Goal: Task Accomplishment & Management: Manage account settings

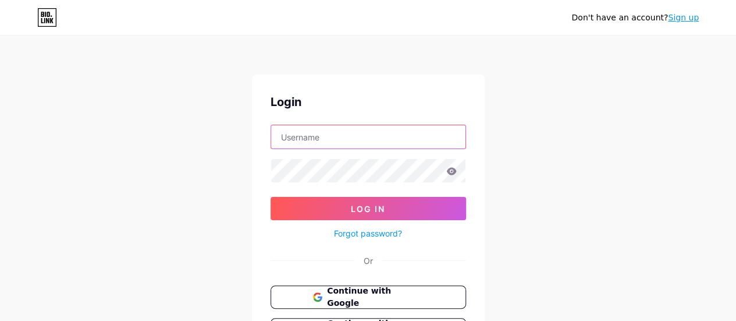
click at [399, 134] on input "text" at bounding box center [368, 136] width 194 height 23
type input "hoang.trung.27.03.90@gmail.com"
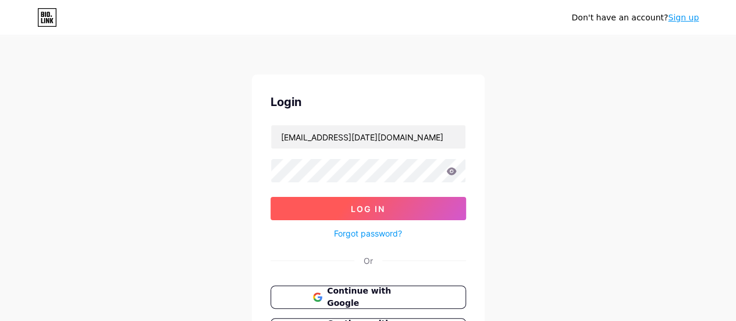
click at [417, 208] on button "Log In" at bounding box center [368, 208] width 195 height 23
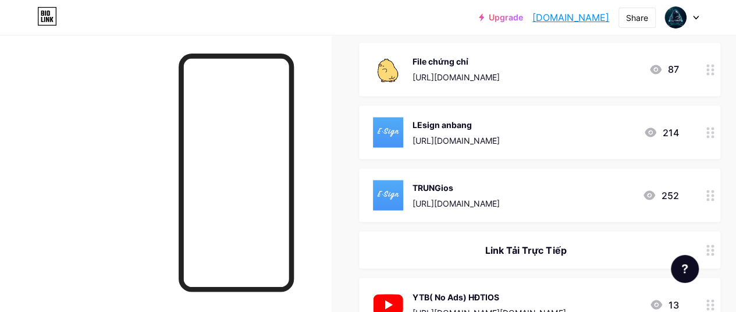
scroll to position [951, 0]
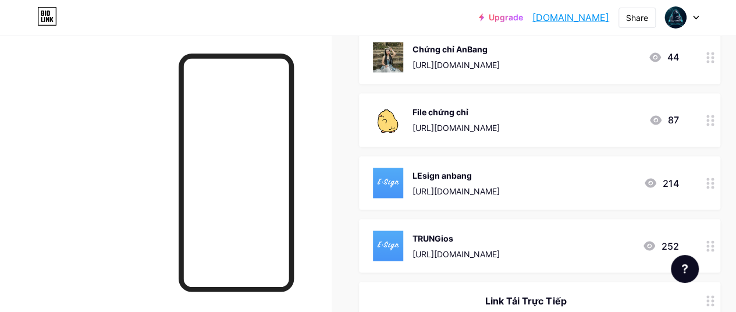
click at [485, 181] on div "LEsign anbang https://api.khoindvn.eu.org/fK34ZN" at bounding box center [455, 183] width 87 height 30
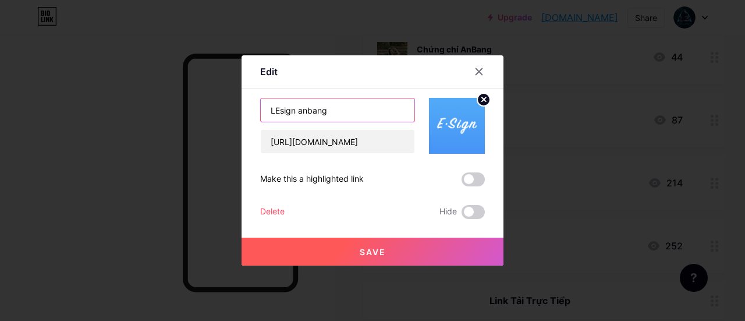
drag, startPoint x: 364, startPoint y: 113, endPoint x: 256, endPoint y: 116, distance: 108.2
click at [261, 116] on input "LEsign anbang" at bounding box center [338, 109] width 154 height 23
click at [474, 66] on div at bounding box center [478, 71] width 21 height 21
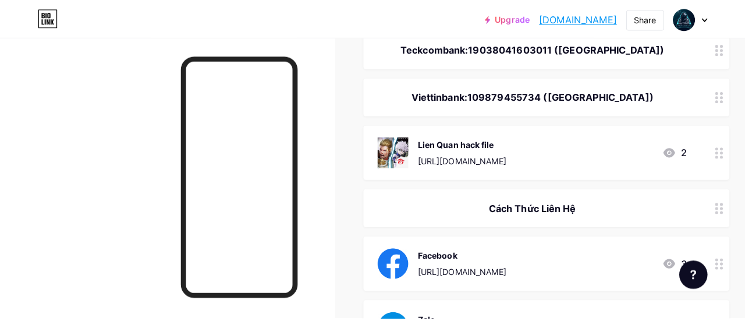
scroll to position [137, 0]
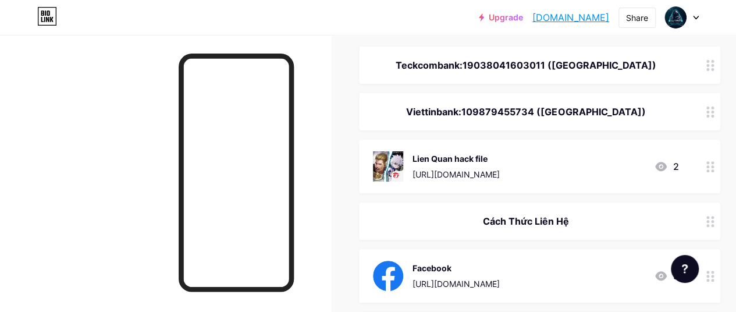
click at [709, 165] on circle at bounding box center [707, 166] width 3 height 3
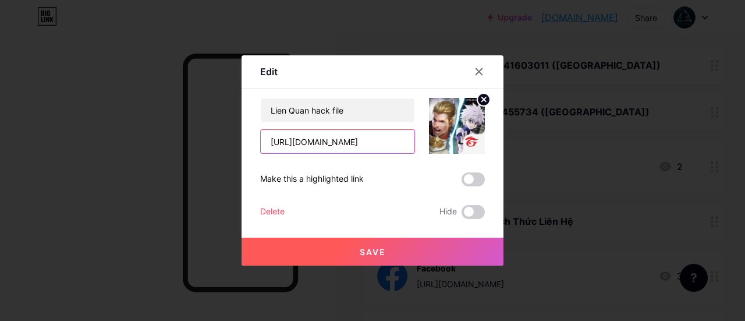
scroll to position [0, 182]
drag, startPoint x: 262, startPoint y: 142, endPoint x: 462, endPoint y: 144, distance: 200.1
click at [462, 144] on div "Lien Quan hack file https://drive.google.com/drive/folders/1-DicOTy6dlMBf0jqwtF…" at bounding box center [372, 126] width 225 height 56
paste input "i.loadly.io/qw11Usow"
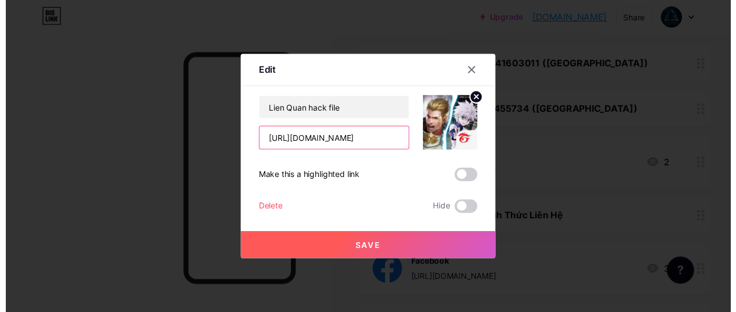
scroll to position [0, 0]
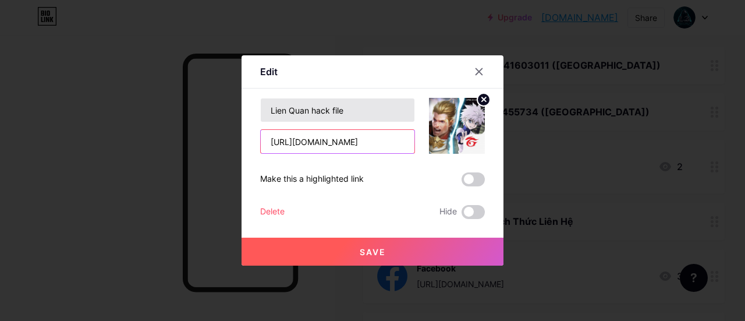
type input "https://i.loadly.io/qw11Usow"
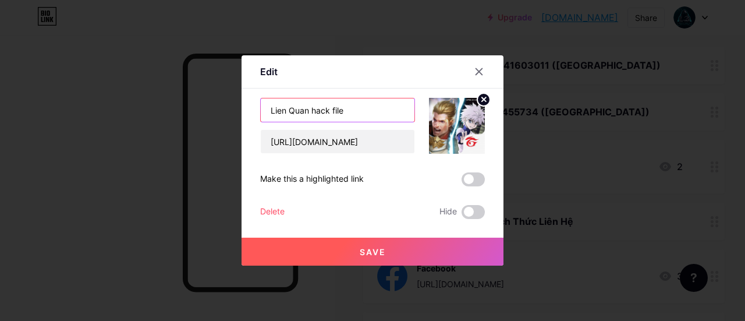
drag, startPoint x: 360, startPoint y: 106, endPoint x: 302, endPoint y: 110, distance: 58.3
click at [302, 110] on input "Lien Quan hack file" at bounding box center [338, 109] width 154 height 23
type input "Lien Quan"
click at [419, 241] on button "Save" at bounding box center [372, 251] width 262 height 28
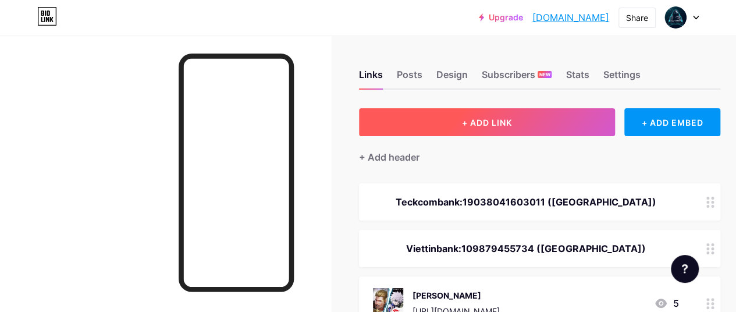
click at [531, 122] on button "+ ADD LINK" at bounding box center [487, 122] width 256 height 28
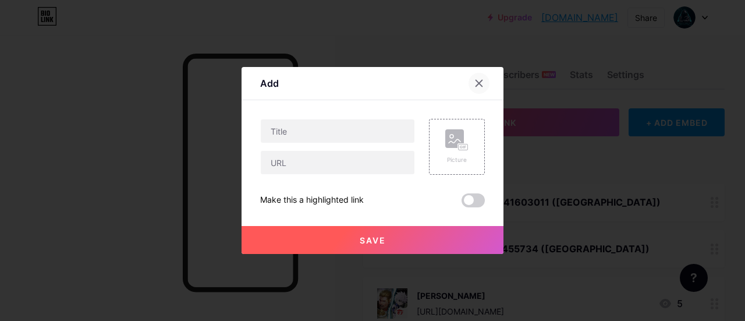
click at [472, 76] on div at bounding box center [478, 83] width 21 height 21
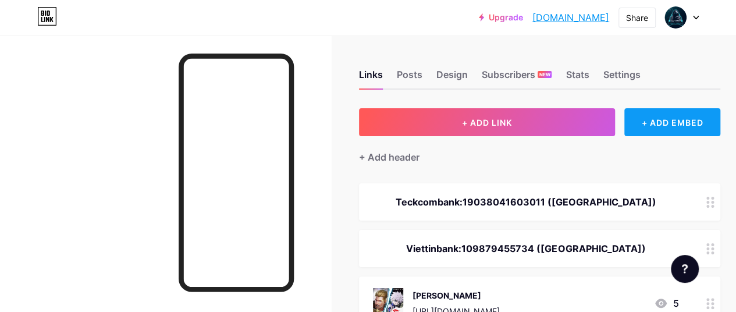
click at [671, 119] on div "+ ADD EMBED" at bounding box center [672, 122] width 96 height 28
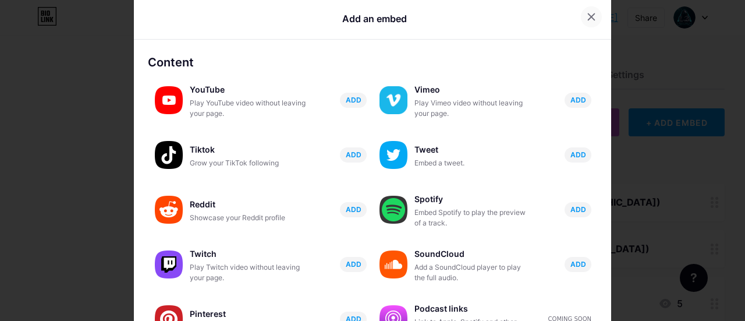
click at [586, 17] on icon at bounding box center [590, 16] width 9 height 9
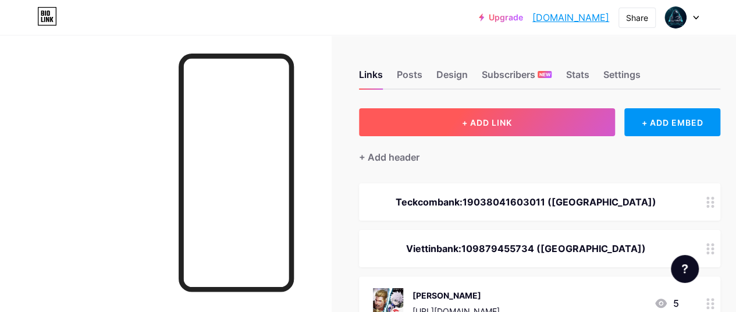
click at [517, 116] on button "+ ADD LINK" at bounding box center [487, 122] width 256 height 28
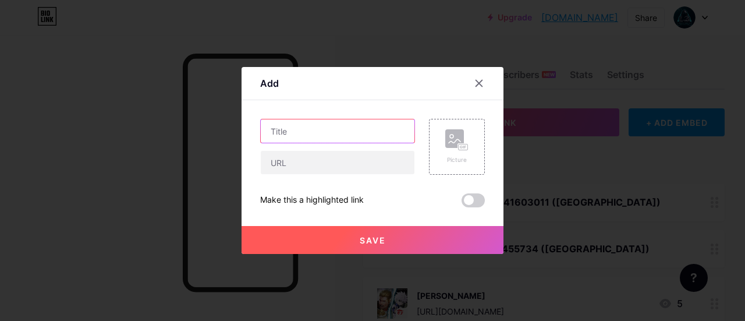
click at [320, 134] on input "text" at bounding box center [338, 130] width 154 height 23
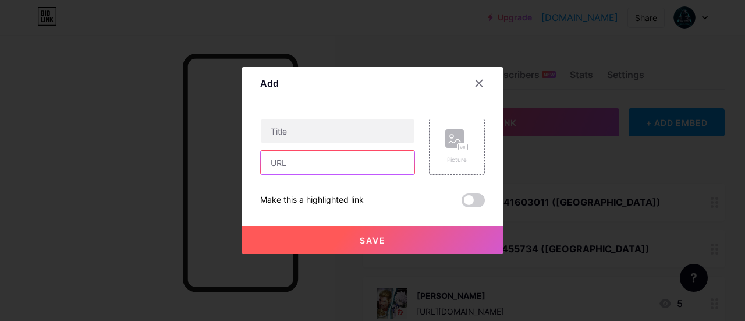
click at [320, 155] on input "text" at bounding box center [338, 162] width 154 height 23
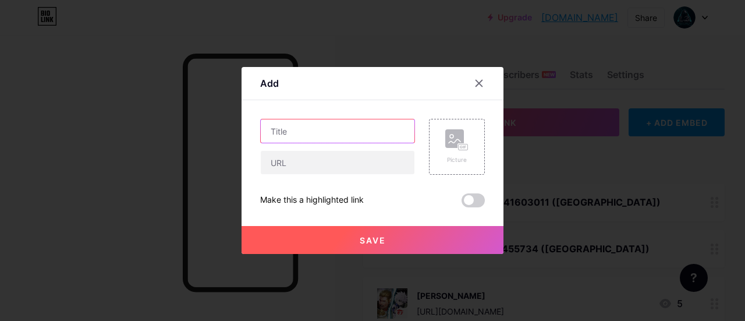
click at [328, 133] on input "text" at bounding box center [338, 130] width 154 height 23
type input "youtube NO ADS"
click at [463, 156] on div "Picture" at bounding box center [456, 159] width 23 height 9
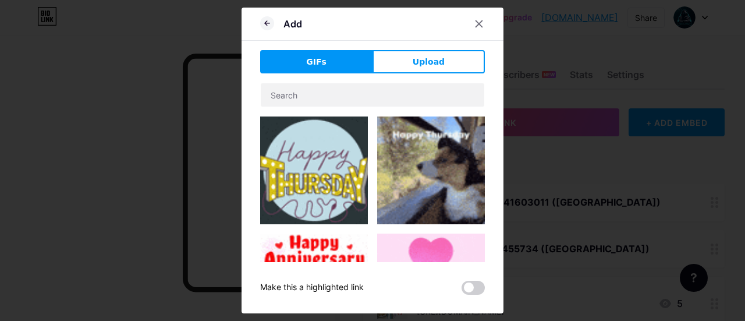
drag, startPoint x: 429, startPoint y: 51, endPoint x: 434, endPoint y: 61, distance: 10.9
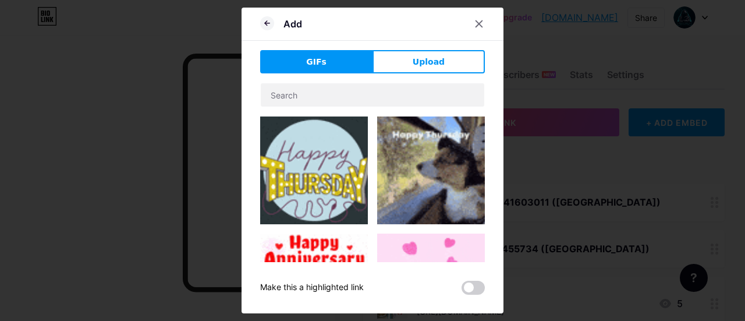
click at [430, 51] on button "Upload" at bounding box center [428, 61] width 112 height 23
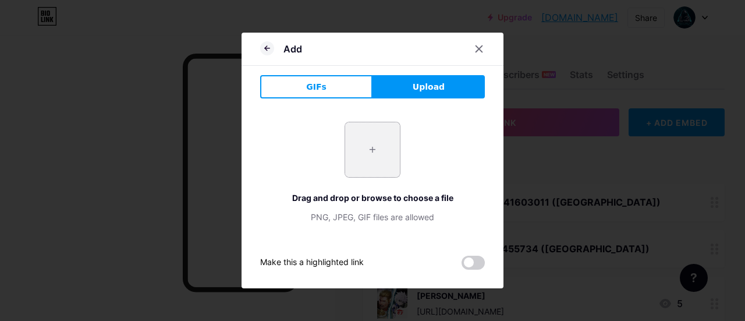
click at [379, 150] on input "file" at bounding box center [372, 149] width 55 height 55
type input "C:\fakepath\images.png"
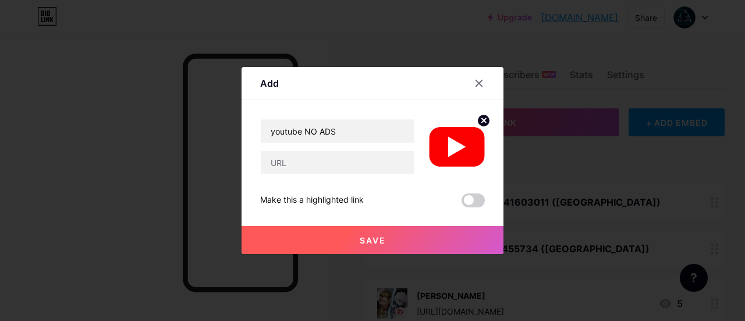
click at [388, 236] on button "Save" at bounding box center [372, 240] width 262 height 28
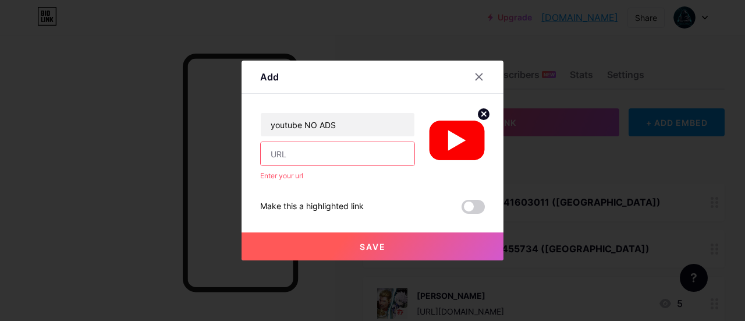
click at [357, 151] on input "text" at bounding box center [338, 153] width 154 height 23
type input "[URL][DOMAIN_NAME][DOMAIN_NAME]"
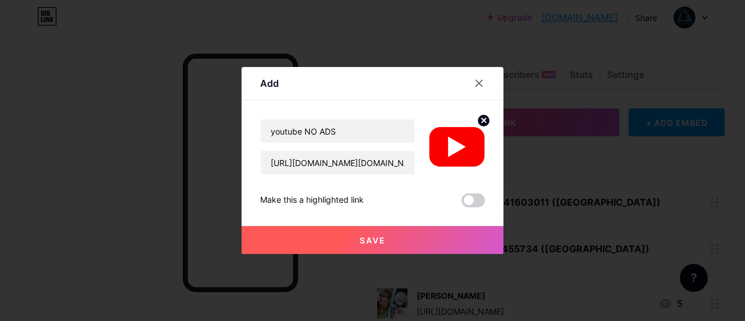
click at [386, 238] on button "Save" at bounding box center [372, 240] width 262 height 28
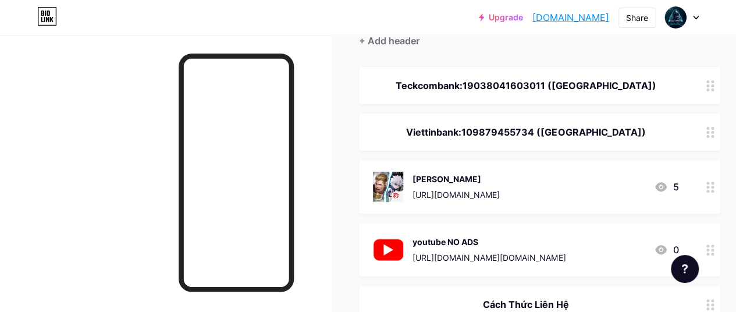
scroll to position [175, 0]
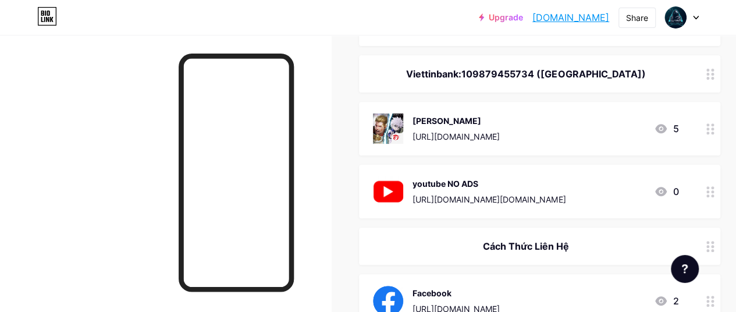
click at [503, 197] on div "[URL][DOMAIN_NAME][DOMAIN_NAME]" at bounding box center [488, 199] width 153 height 12
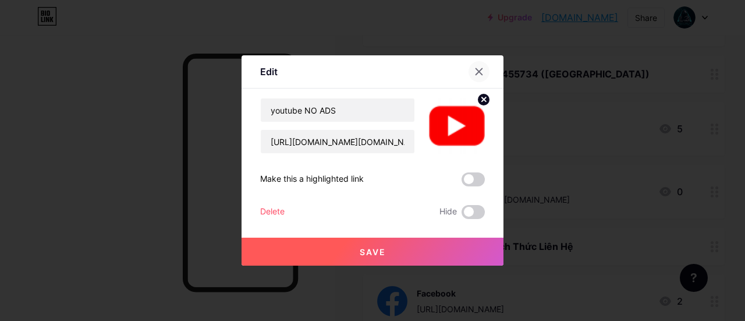
click at [468, 69] on div at bounding box center [478, 71] width 21 height 21
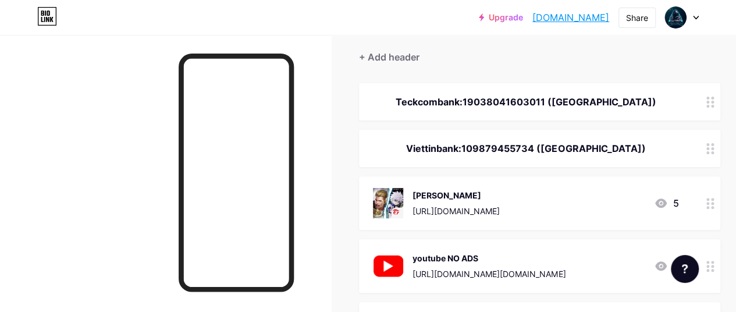
scroll to position [58, 0]
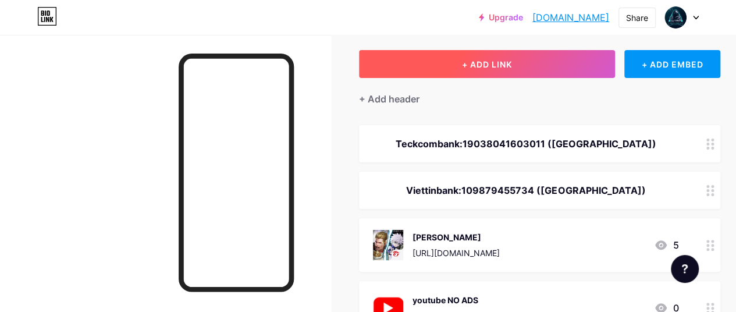
click at [506, 67] on span "+ ADD LINK" at bounding box center [487, 64] width 50 height 10
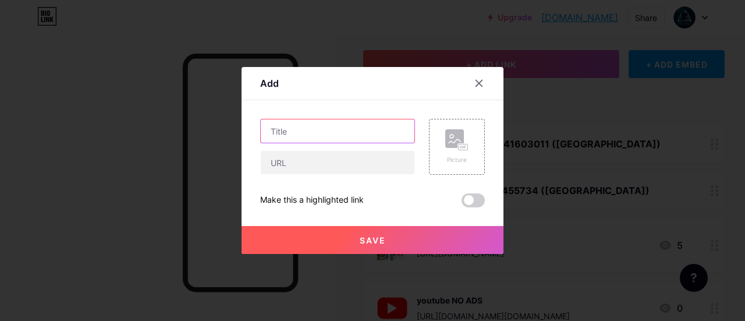
click at [340, 131] on input "text" at bounding box center [338, 130] width 154 height 23
type input "Facebook NO ADS"
click at [437, 142] on div "Picture" at bounding box center [457, 147] width 56 height 56
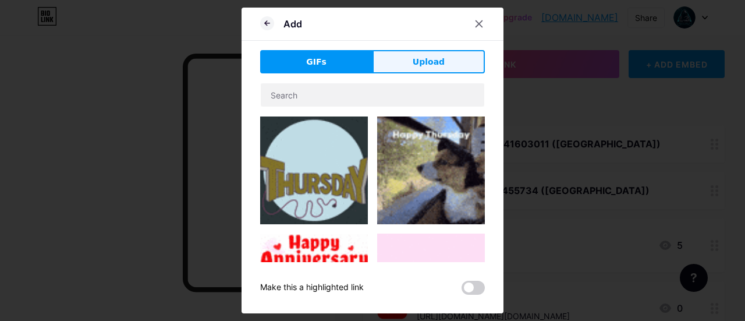
click at [418, 56] on span "Upload" at bounding box center [428, 62] width 32 height 12
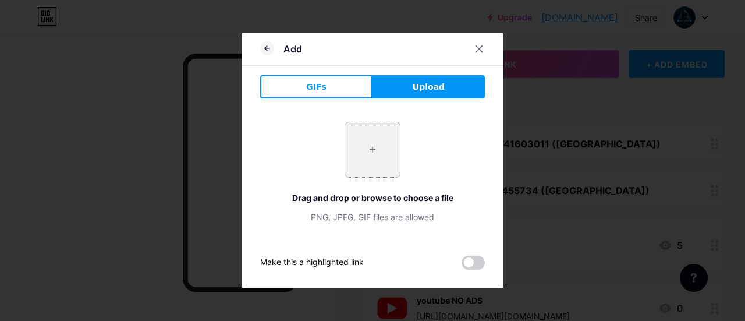
click at [368, 147] on input "file" at bounding box center [372, 149] width 55 height 55
type input "C:\fakepath\images (1).png"
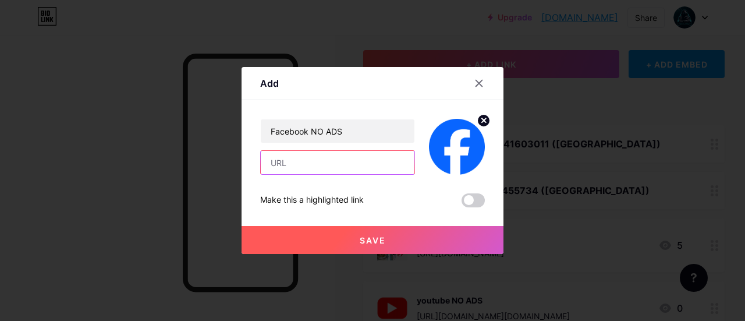
click at [346, 160] on input "text" at bounding box center [338, 162] width 154 height 23
type input "https://drive.google.com/file/d/1-e-cYVFcVf_k6UJhDCaaVVrrnFQSIz1m/view"
click at [412, 227] on button "Save" at bounding box center [372, 240] width 262 height 28
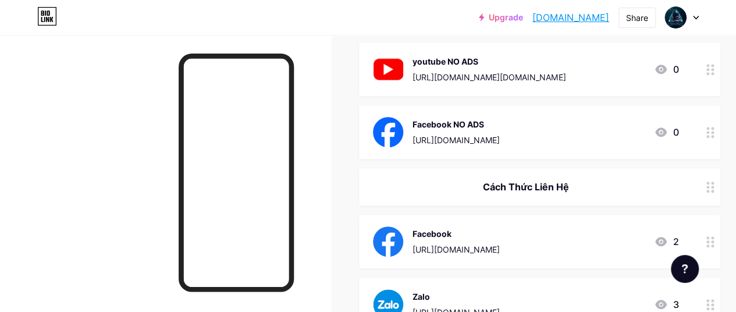
scroll to position [233, 0]
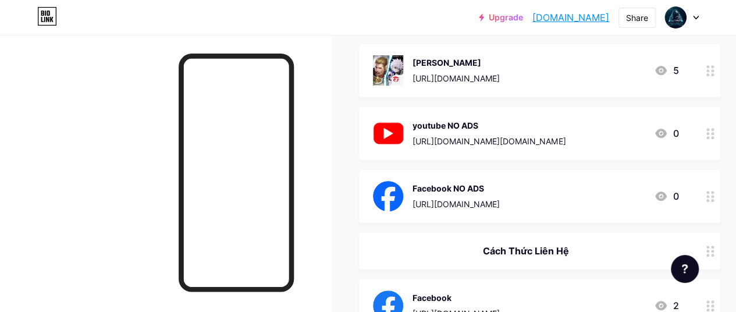
drag, startPoint x: 134, startPoint y: 2, endPoint x: 336, endPoint y: 69, distance: 212.9
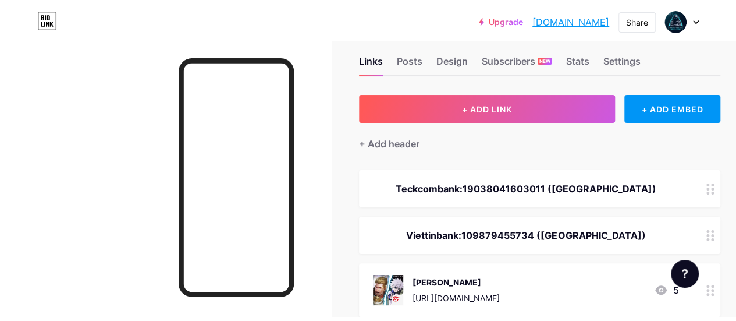
scroll to position [0, 0]
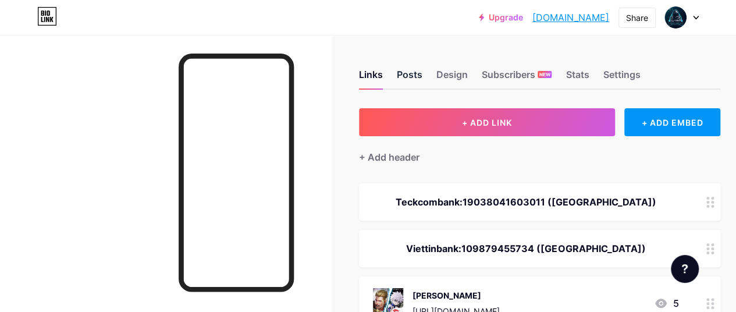
click at [410, 80] on div "Posts" at bounding box center [410, 77] width 26 height 21
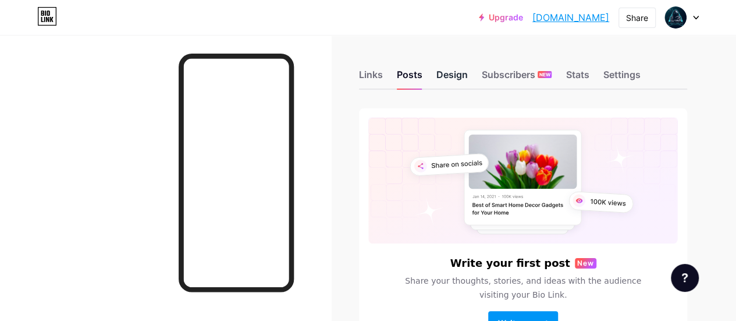
click at [458, 76] on div "Design" at bounding box center [451, 77] width 31 height 21
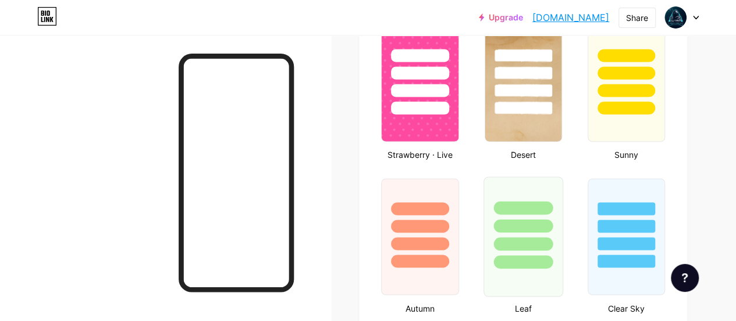
scroll to position [989, 0]
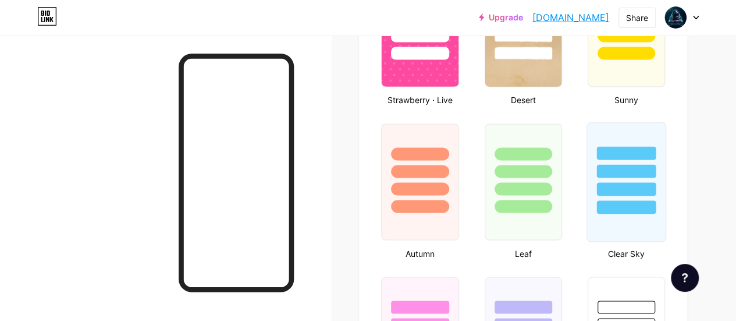
click at [620, 188] on div at bounding box center [625, 188] width 59 height 13
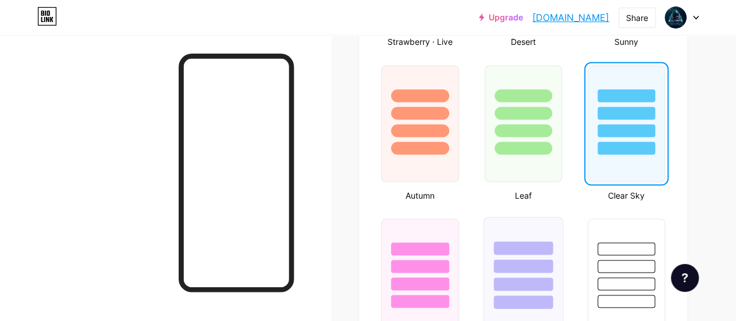
scroll to position [931, 0]
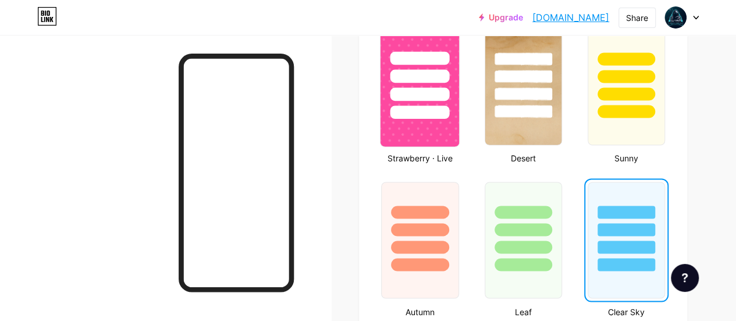
click at [430, 103] on div at bounding box center [419, 72] width 79 height 91
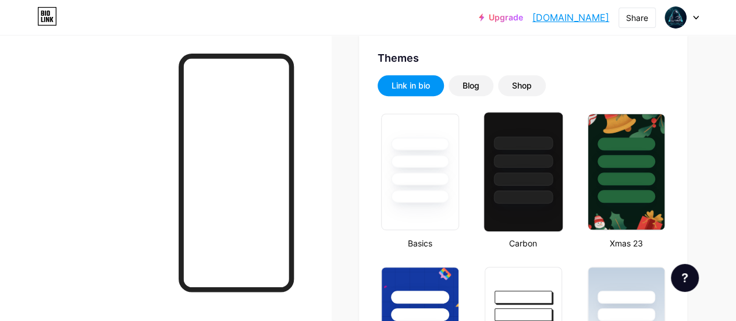
scroll to position [233, 0]
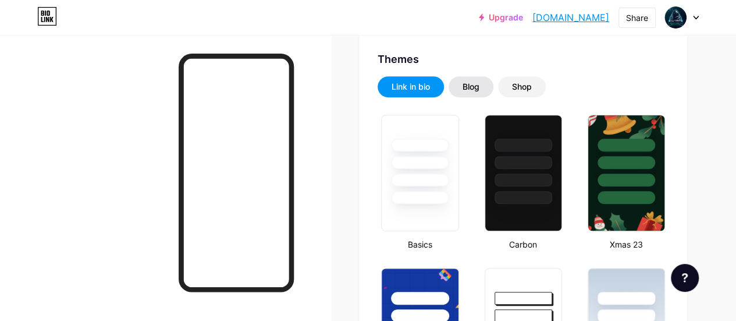
click at [481, 77] on div "Blog" at bounding box center [471, 86] width 45 height 21
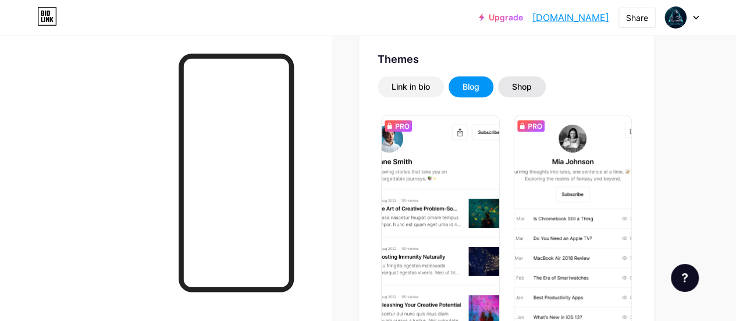
click at [519, 82] on div "Shop" at bounding box center [522, 87] width 20 height 12
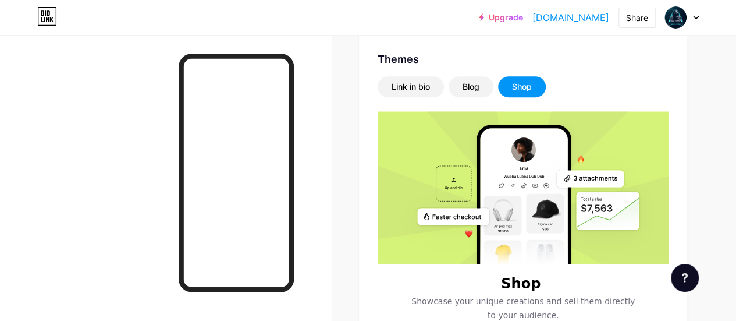
click at [524, 84] on div "Shop" at bounding box center [522, 87] width 20 height 12
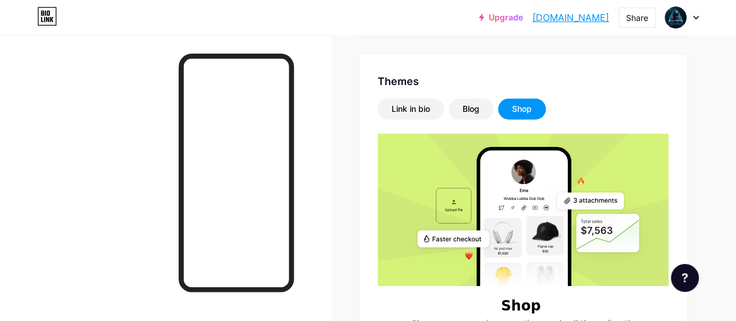
scroll to position [162, 0]
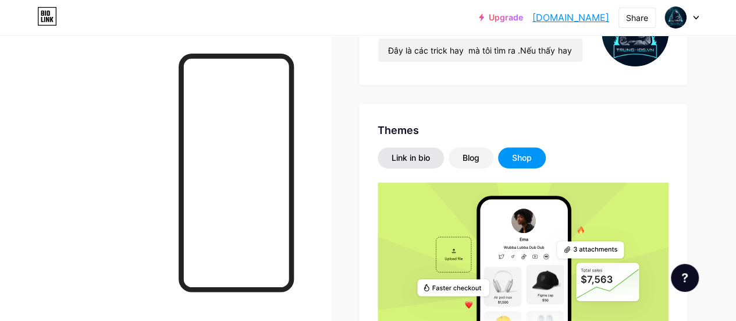
click at [428, 153] on div "Link in bio" at bounding box center [411, 158] width 38 height 12
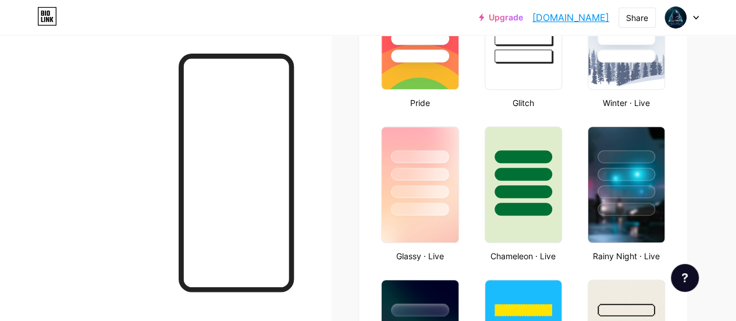
scroll to position [608, 0]
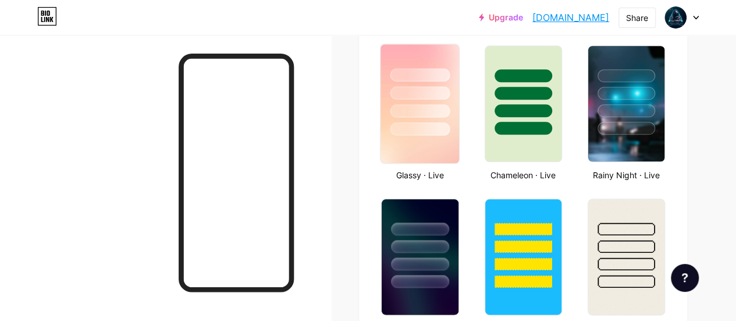
click at [406, 115] on div at bounding box center [419, 110] width 59 height 13
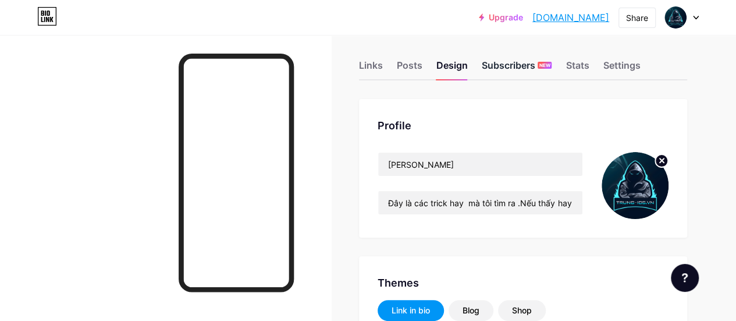
scroll to position [0, 0]
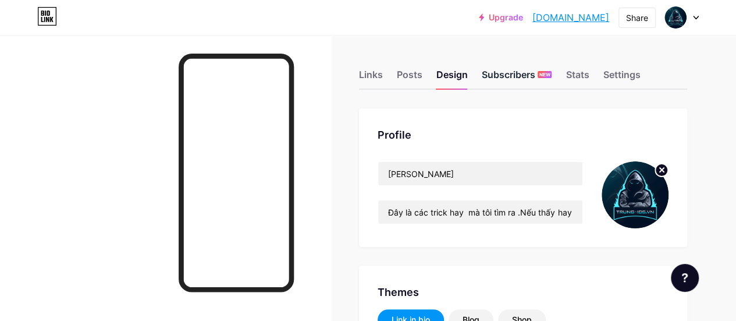
click at [524, 67] on div "Subscribers NEW" at bounding box center [517, 77] width 70 height 21
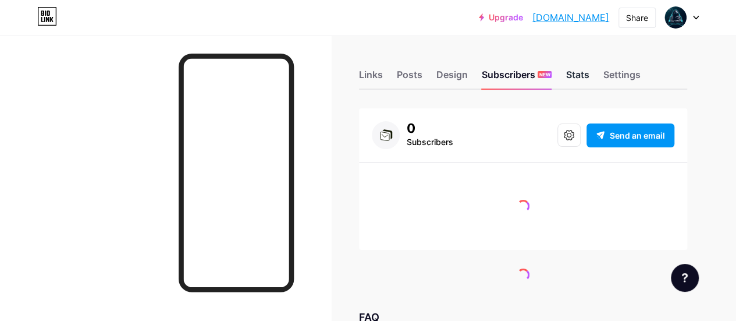
click at [579, 72] on div "Stats" at bounding box center [576, 77] width 23 height 21
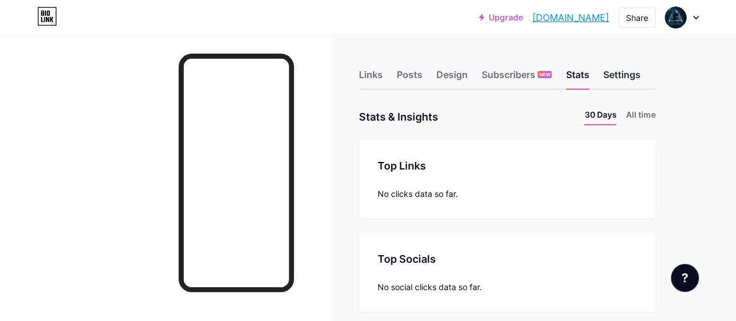
click at [617, 72] on div "Settings" at bounding box center [621, 77] width 37 height 21
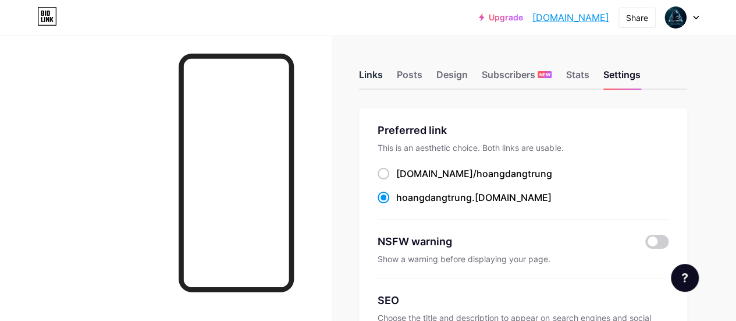
click at [367, 74] on div "Links" at bounding box center [371, 77] width 24 height 21
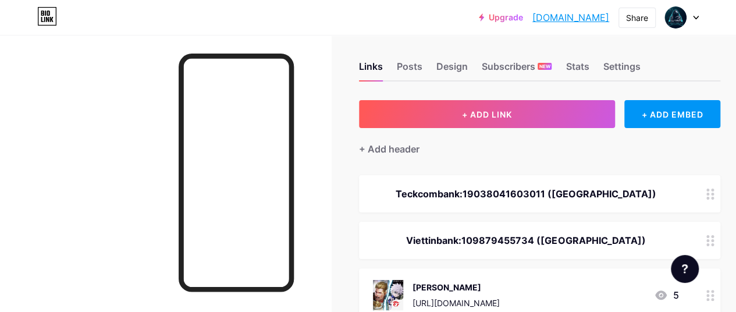
scroll to position [116, 0]
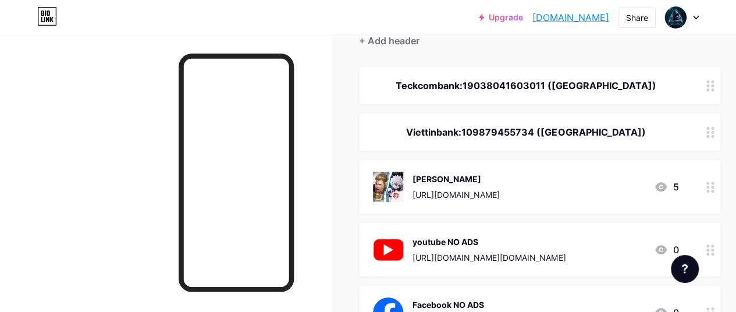
click at [710, 184] on icon at bounding box center [710, 187] width 8 height 11
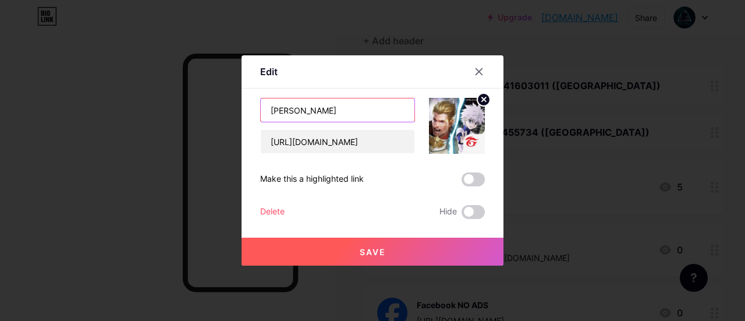
drag, startPoint x: 313, startPoint y: 105, endPoint x: 192, endPoint y: 105, distance: 121.0
click at [192, 105] on div "Edit Content YouTube Play YouTube video without leaving your page. ADD Vimeo Pl…" at bounding box center [372, 160] width 745 height 321
type input "Liên Quân Mobile Hack"
click at [371, 247] on span "Save" at bounding box center [373, 252] width 26 height 10
